Goal: Task Accomplishment & Management: Use online tool/utility

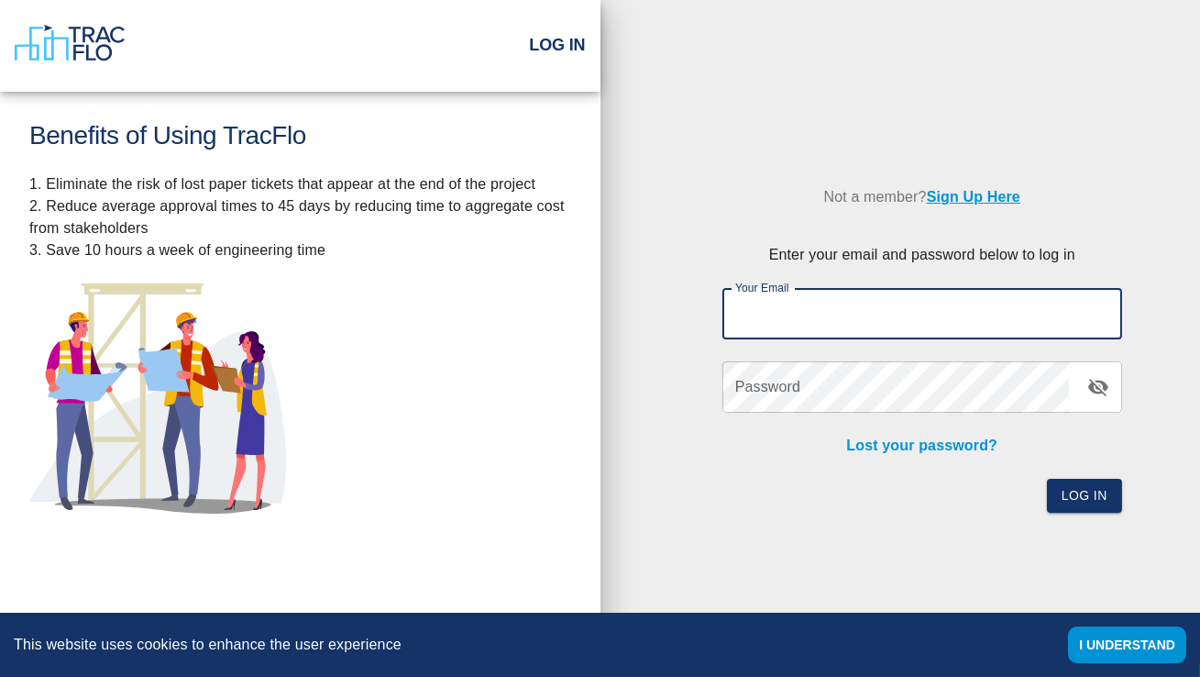
type input "[EMAIL_ADDRESS][DOMAIN_NAME]"
click at [1095, 507] on button "Log In" at bounding box center [1084, 496] width 75 height 34
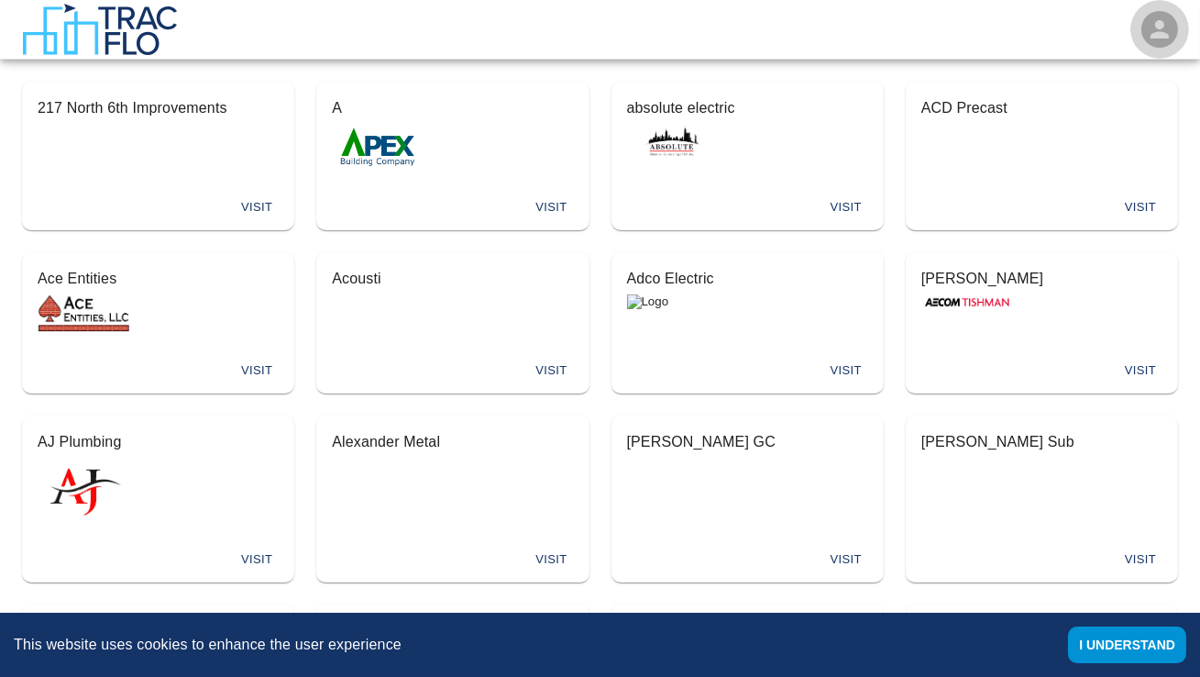
click at [1150, 25] on icon "open" at bounding box center [1160, 30] width 28 height 28
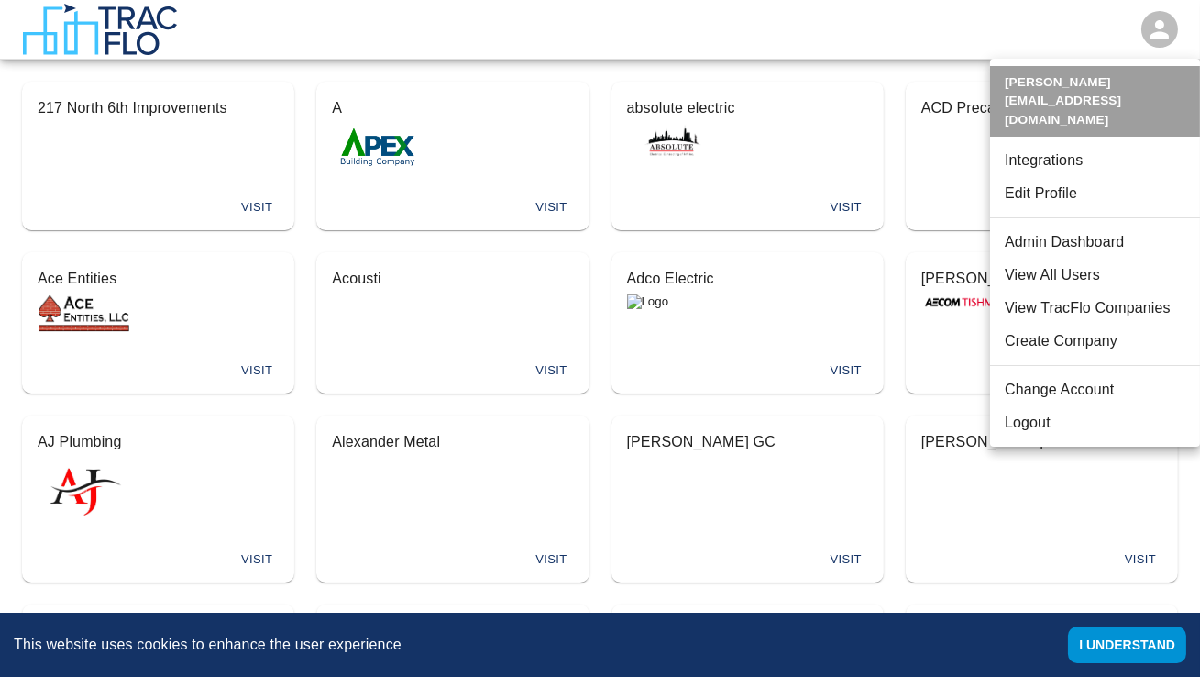
click at [1058, 259] on li "View All Users" at bounding box center [1095, 275] width 210 height 33
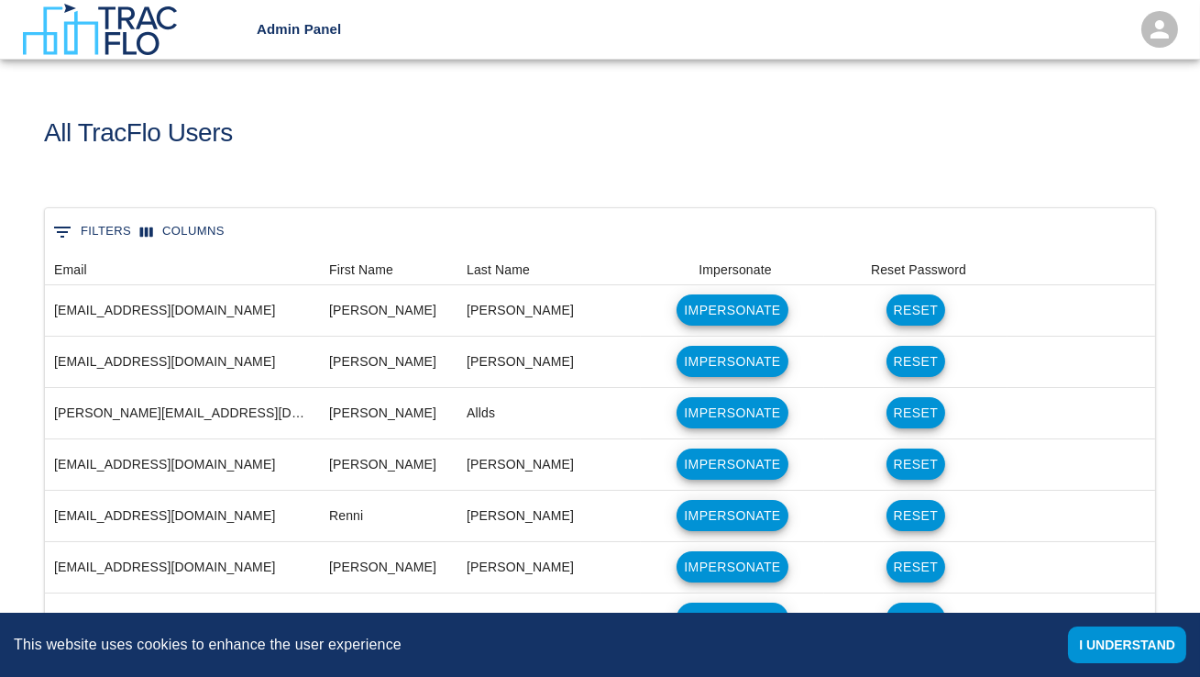
scroll to position [1056, 1111]
click at [91, 232] on button "0 Filters" at bounding box center [92, 231] width 87 height 29
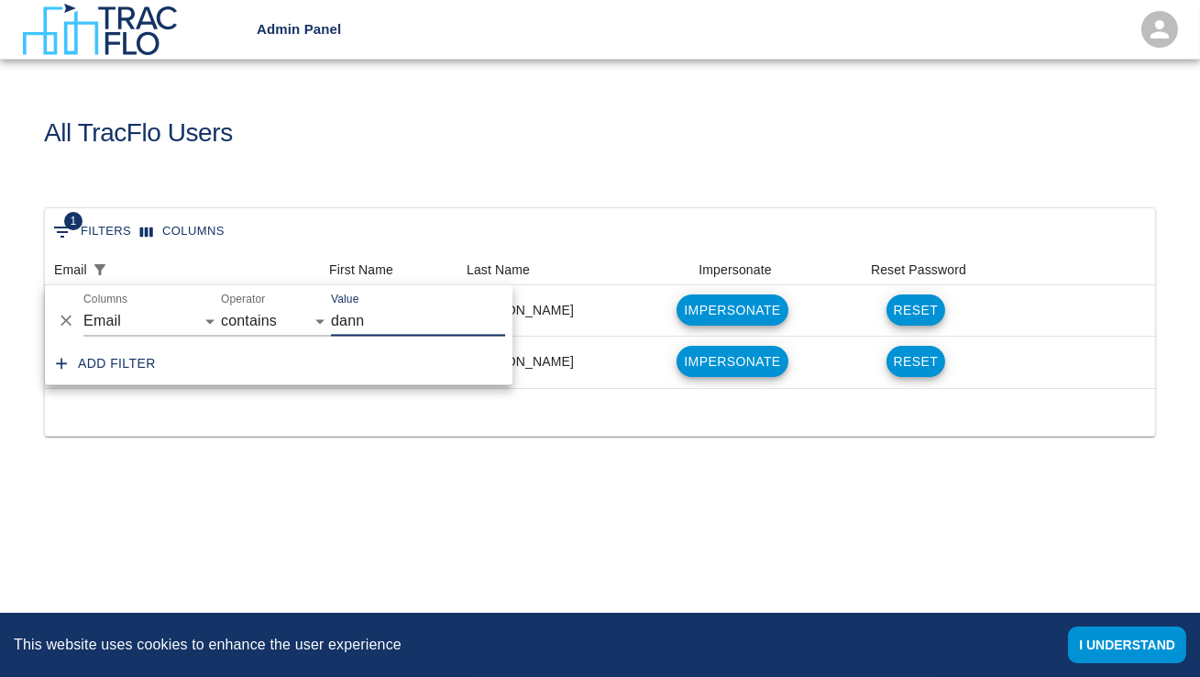
scroll to position [0, 0]
type input "[PERSON_NAME]"
click at [622, 194] on div "All TracFlo Users" at bounding box center [600, 134] width 1200 height 148
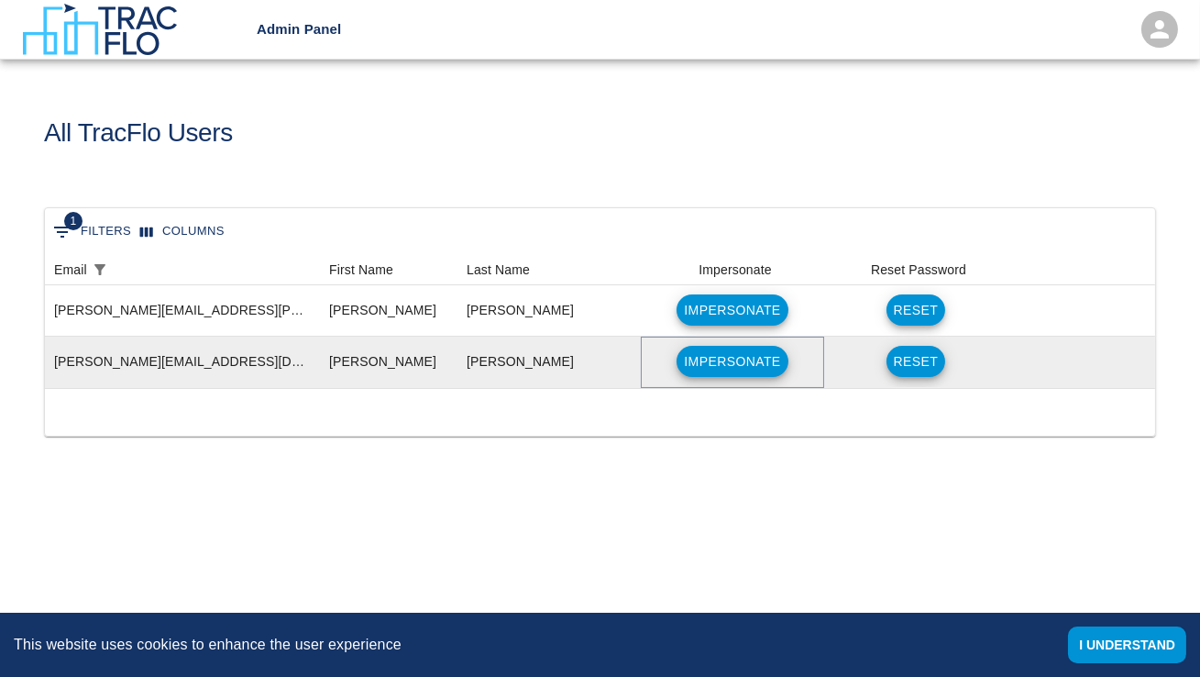
click at [743, 363] on button "Impersonate" at bounding box center [732, 361] width 111 height 31
